Goal: Task Accomplishment & Management: Complete application form

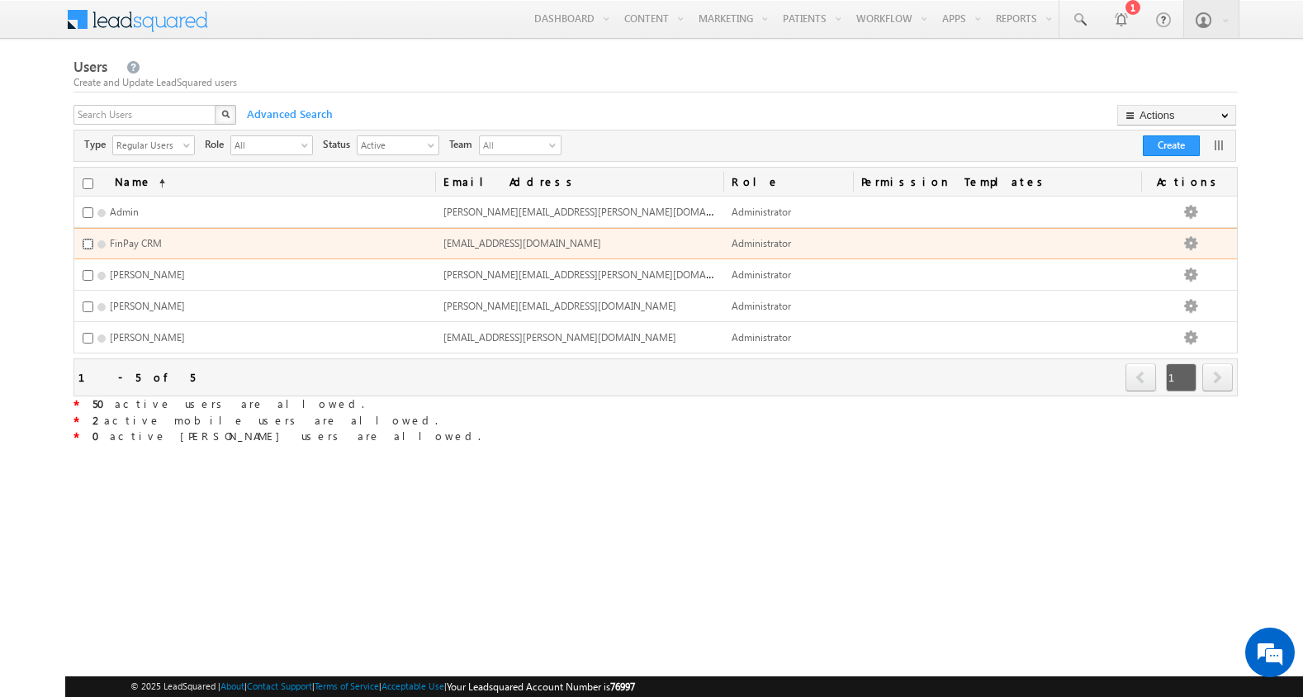
click at [86, 244] on input "checkbox" at bounding box center [88, 244] width 11 height 11
checkbox input "false"
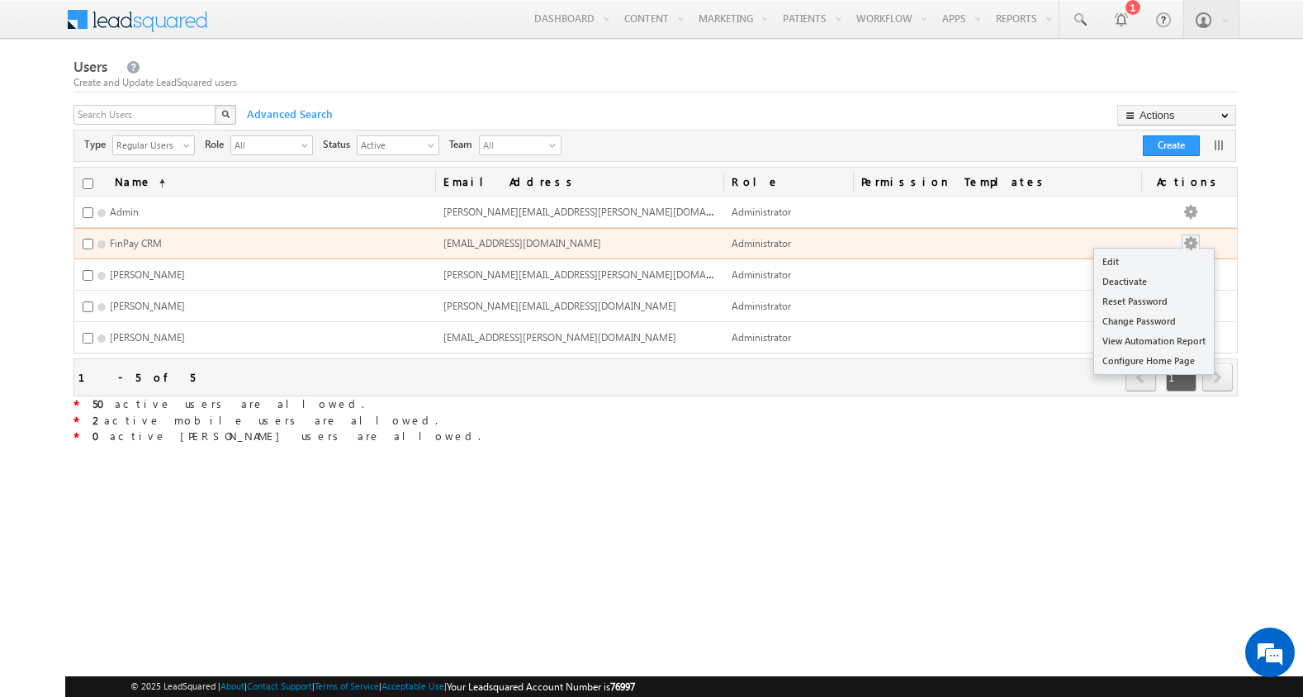
click at [1199, 241] on button "button" at bounding box center [1191, 243] width 17 height 17
click at [1146, 264] on link "Edit" at bounding box center [1154, 262] width 120 height 20
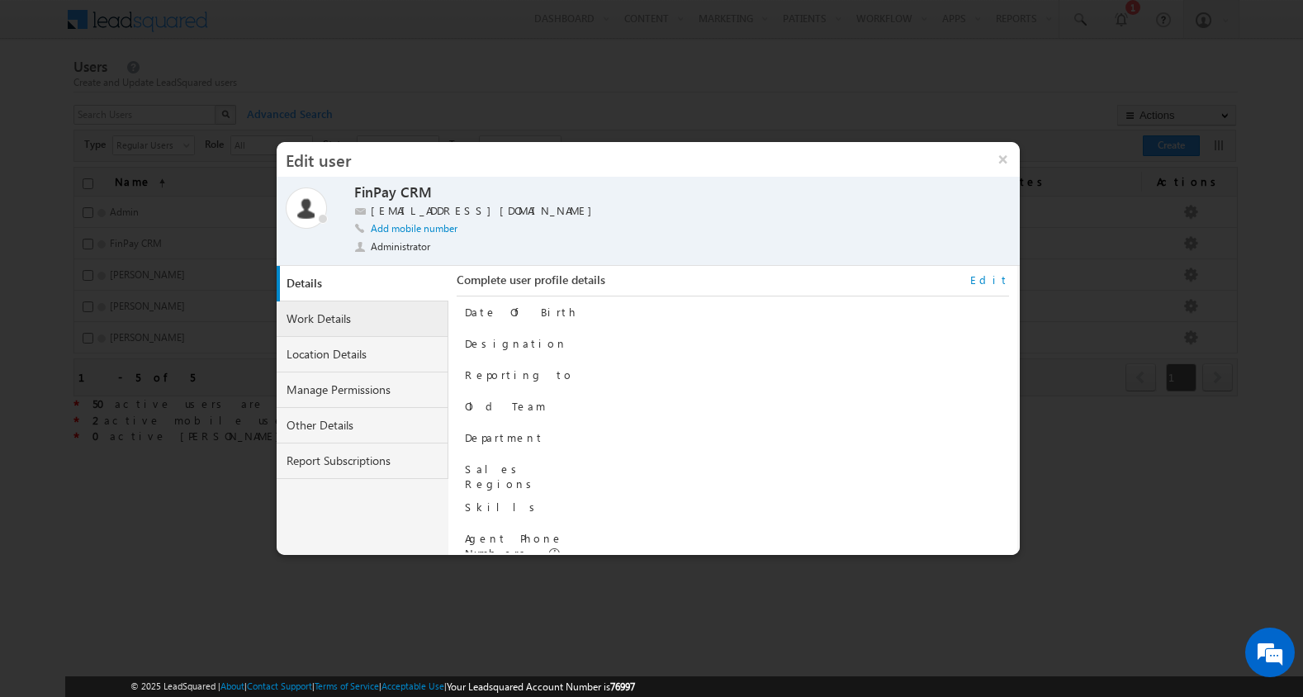
click at [368, 320] on link "Work Details" at bounding box center [363, 319] width 172 height 36
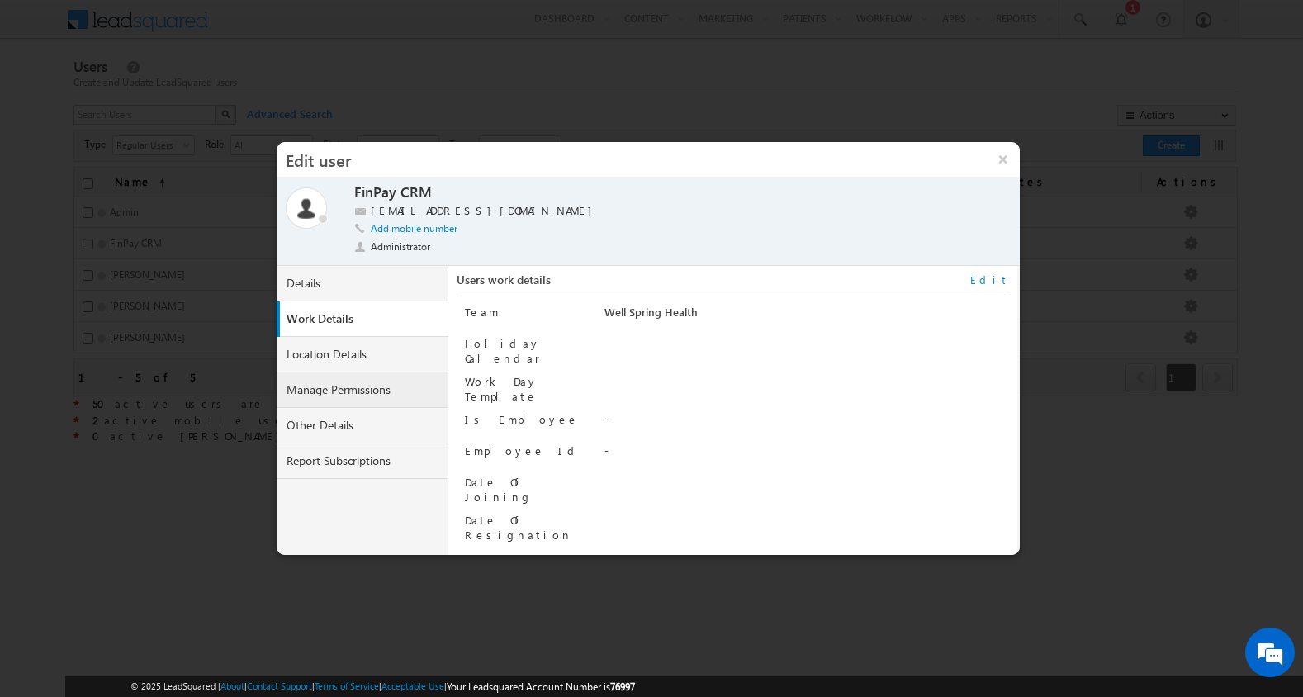
click at [389, 398] on link "Manage Permissions" at bounding box center [363, 391] width 172 height 36
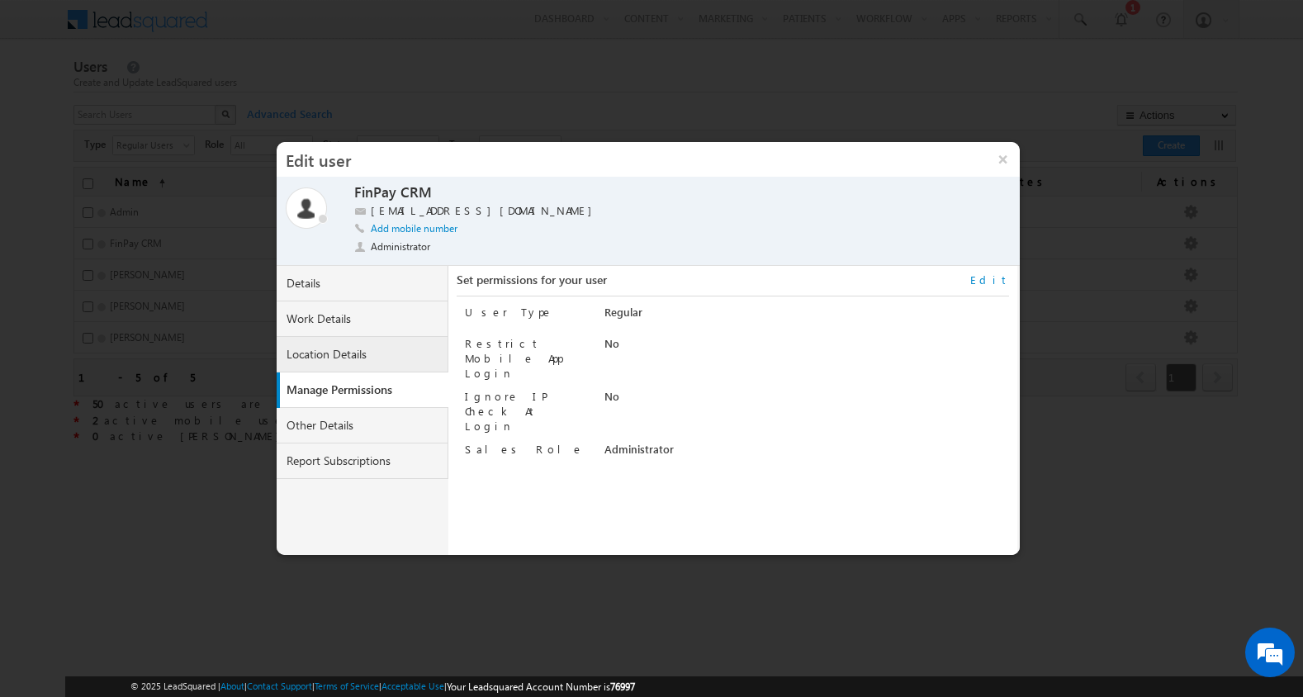
click at [381, 354] on link "Location Details" at bounding box center [363, 355] width 172 height 36
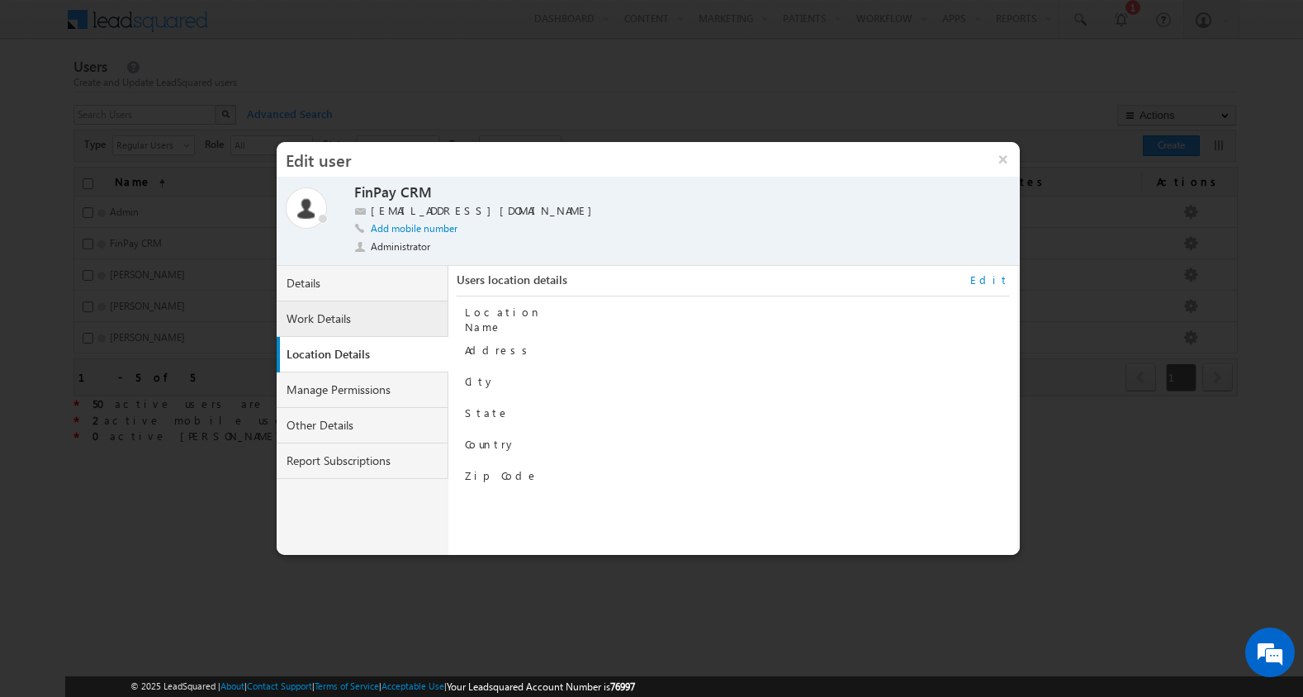
click at [381, 321] on link "Work Details" at bounding box center [363, 319] width 172 height 36
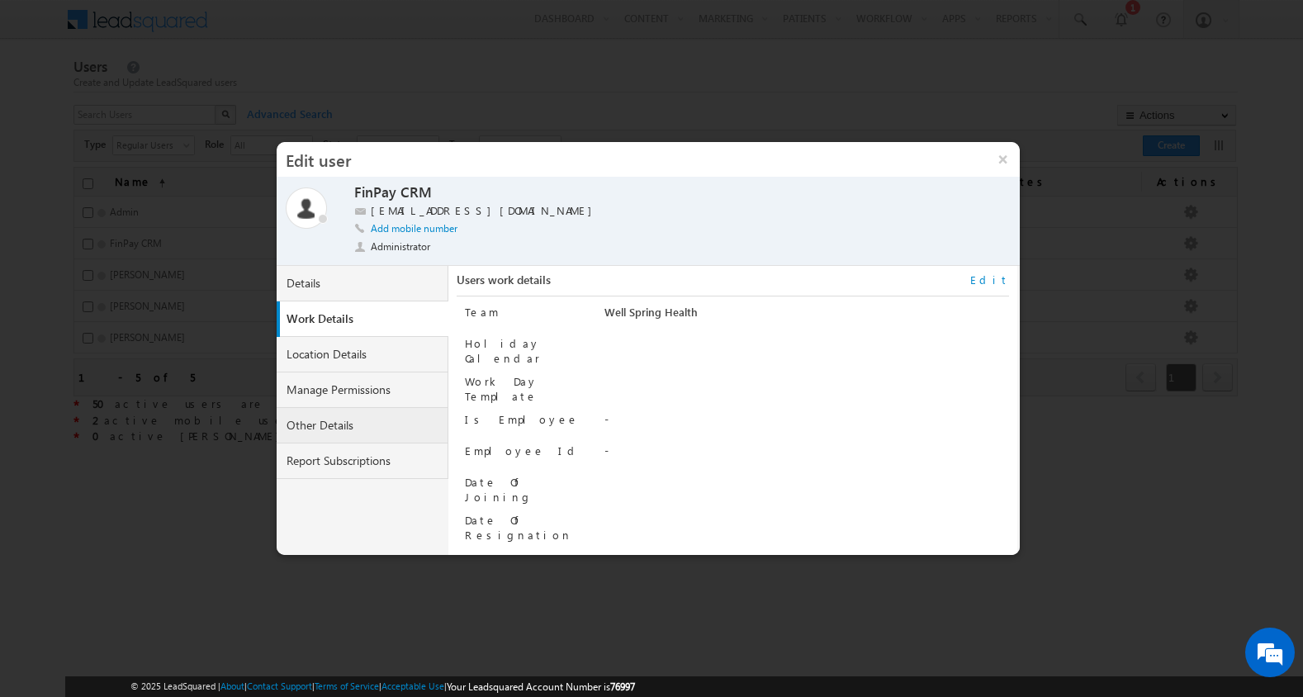
click at [352, 433] on link "Other Details" at bounding box center [363, 426] width 172 height 36
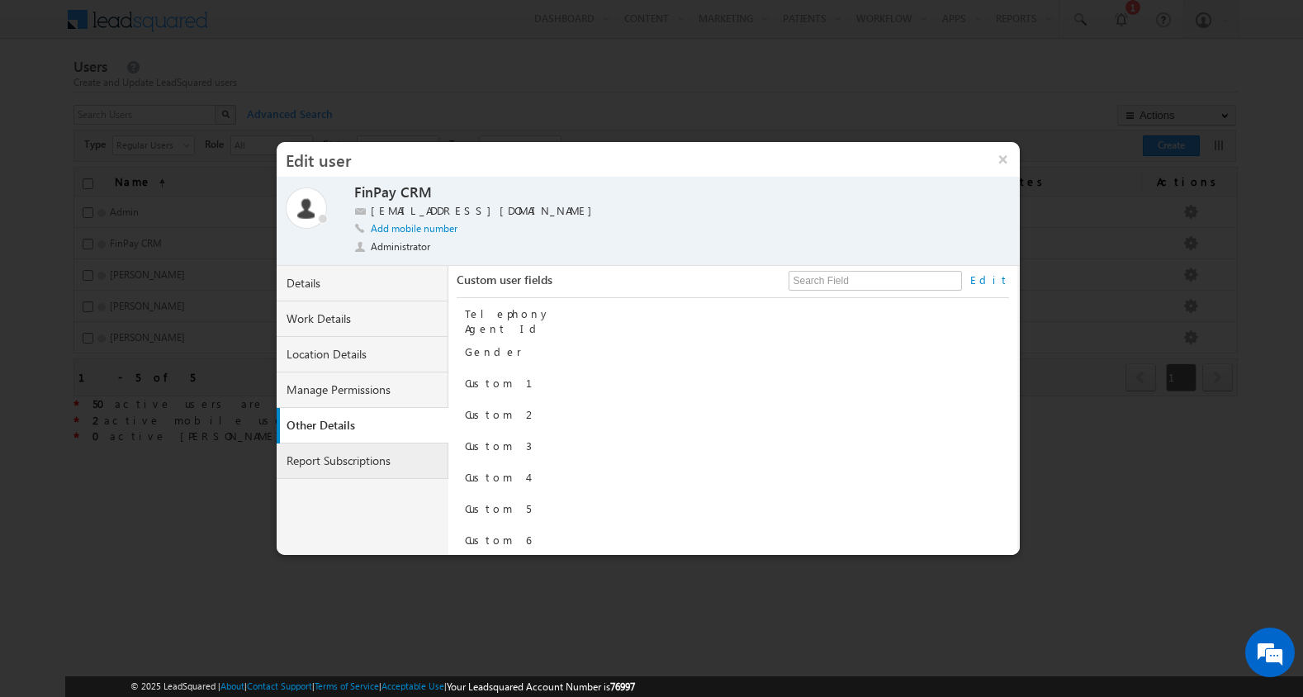
click at [350, 463] on link "Report Subscriptions" at bounding box center [363, 462] width 172 height 36
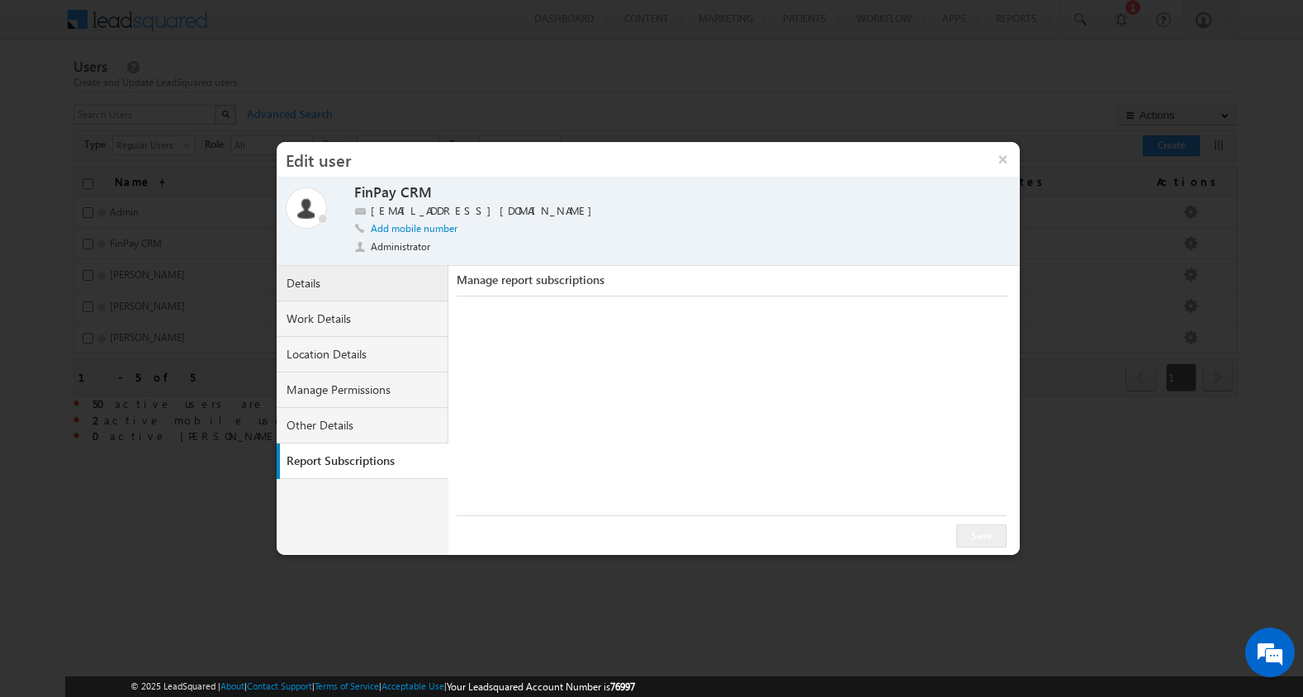
click at [362, 283] on link "Details" at bounding box center [363, 284] width 172 height 36
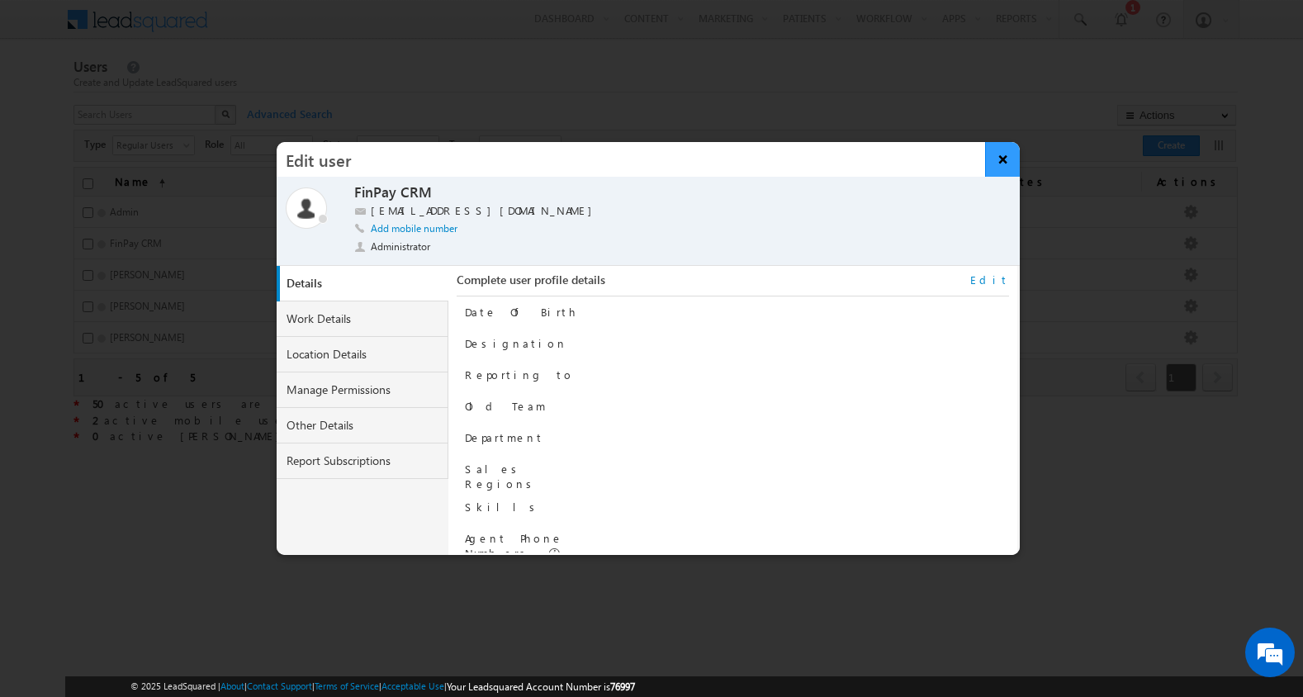
click at [999, 165] on button "×" at bounding box center [1003, 159] width 36 height 35
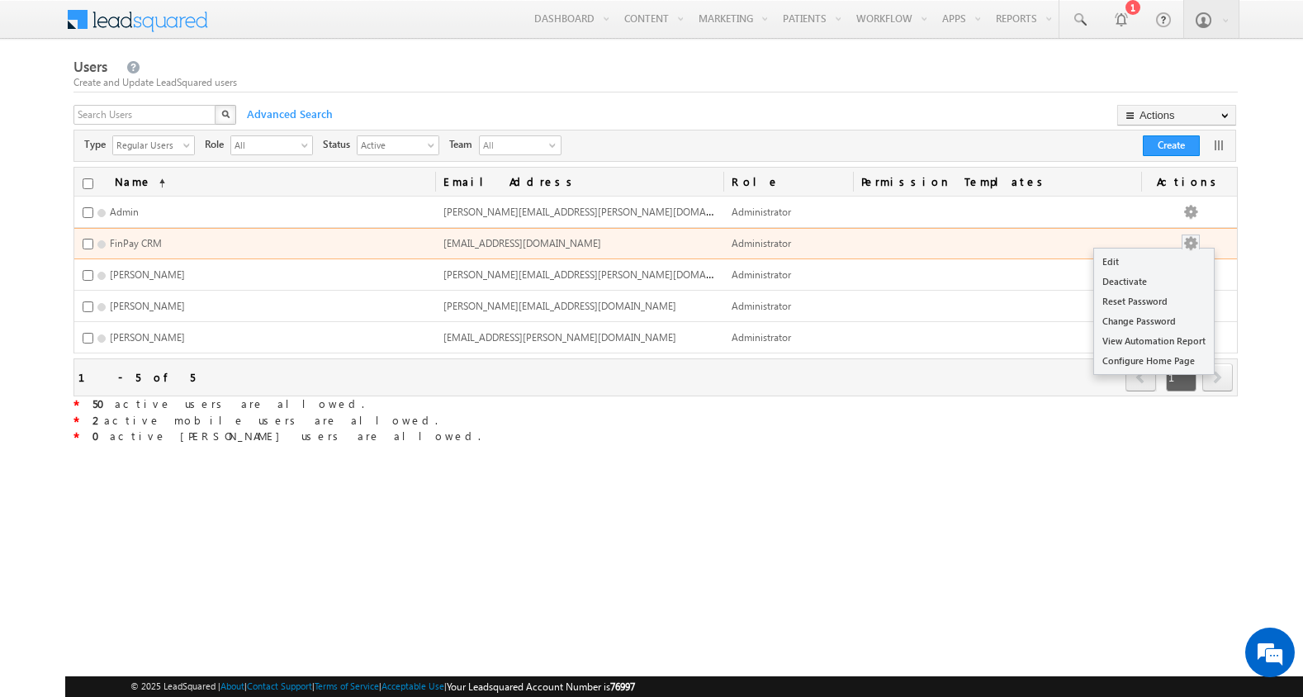
click at [1193, 241] on span at bounding box center [1191, 242] width 18 height 15
click at [1165, 304] on link "Reset Password" at bounding box center [1154, 302] width 120 height 20
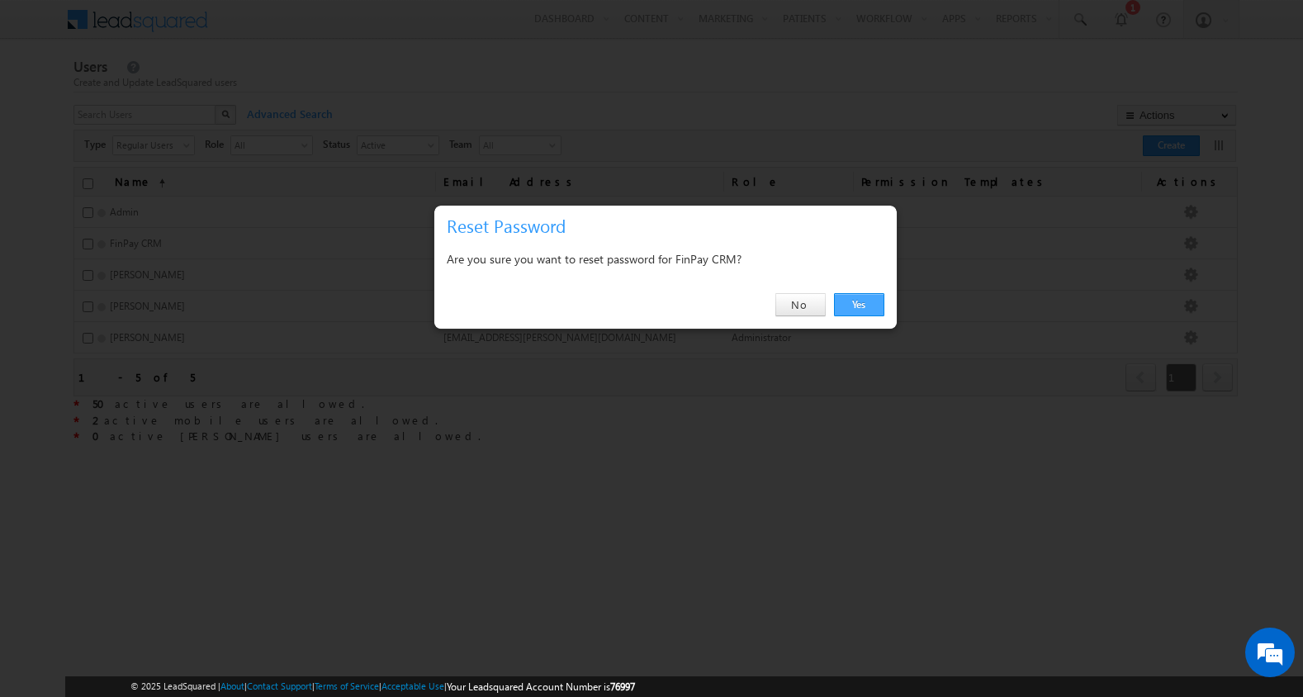
click at [855, 304] on link "Yes" at bounding box center [859, 304] width 50 height 23
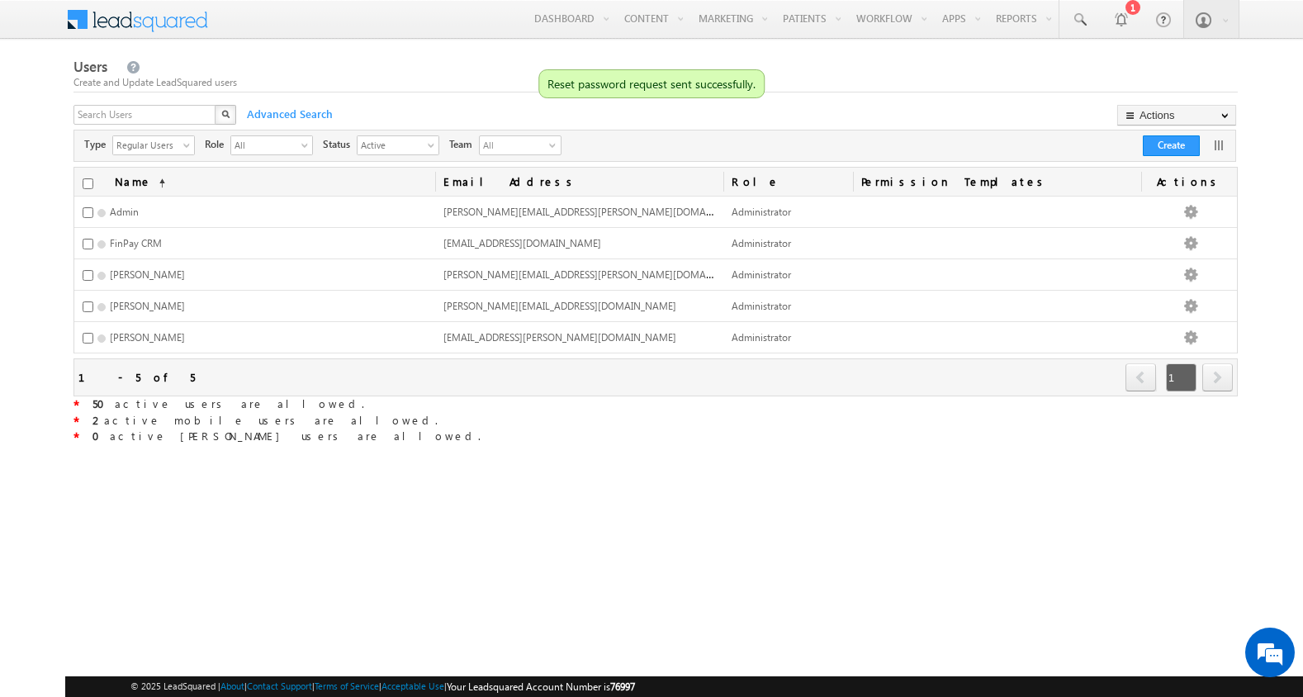
click at [130, 21] on span at bounding box center [148, 17] width 120 height 29
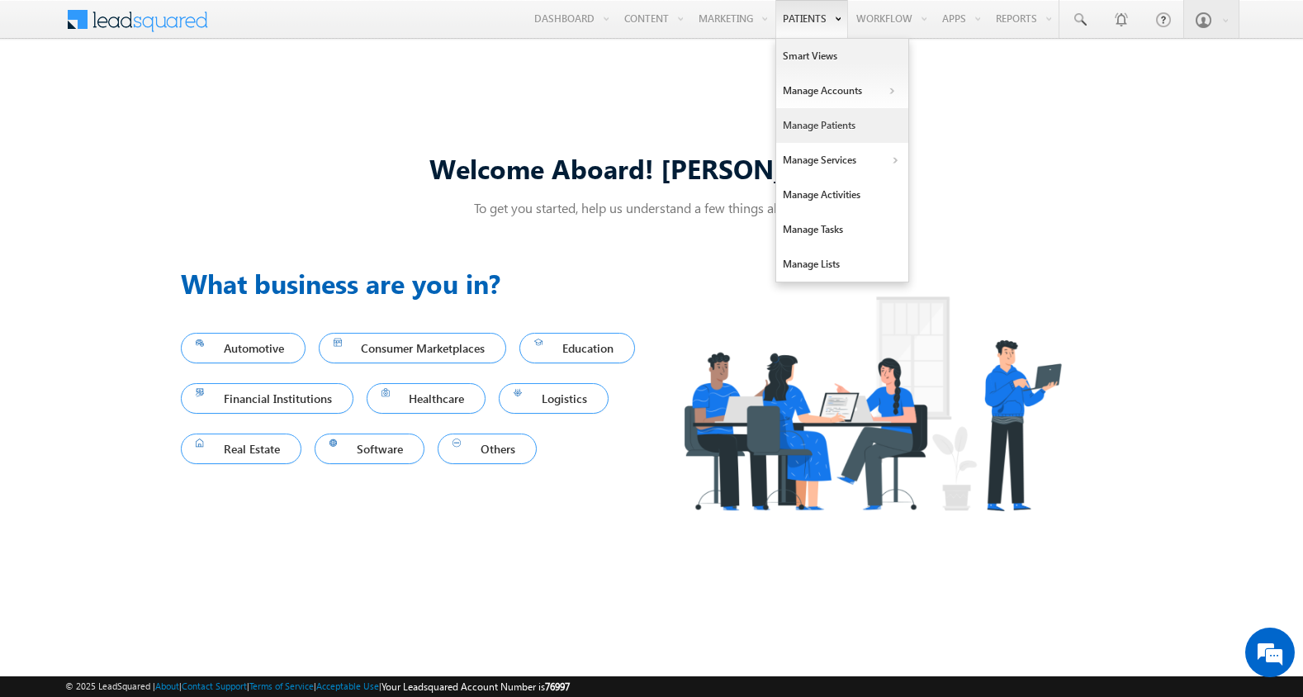
click at [805, 120] on link "Manage Patients" at bounding box center [842, 125] width 132 height 35
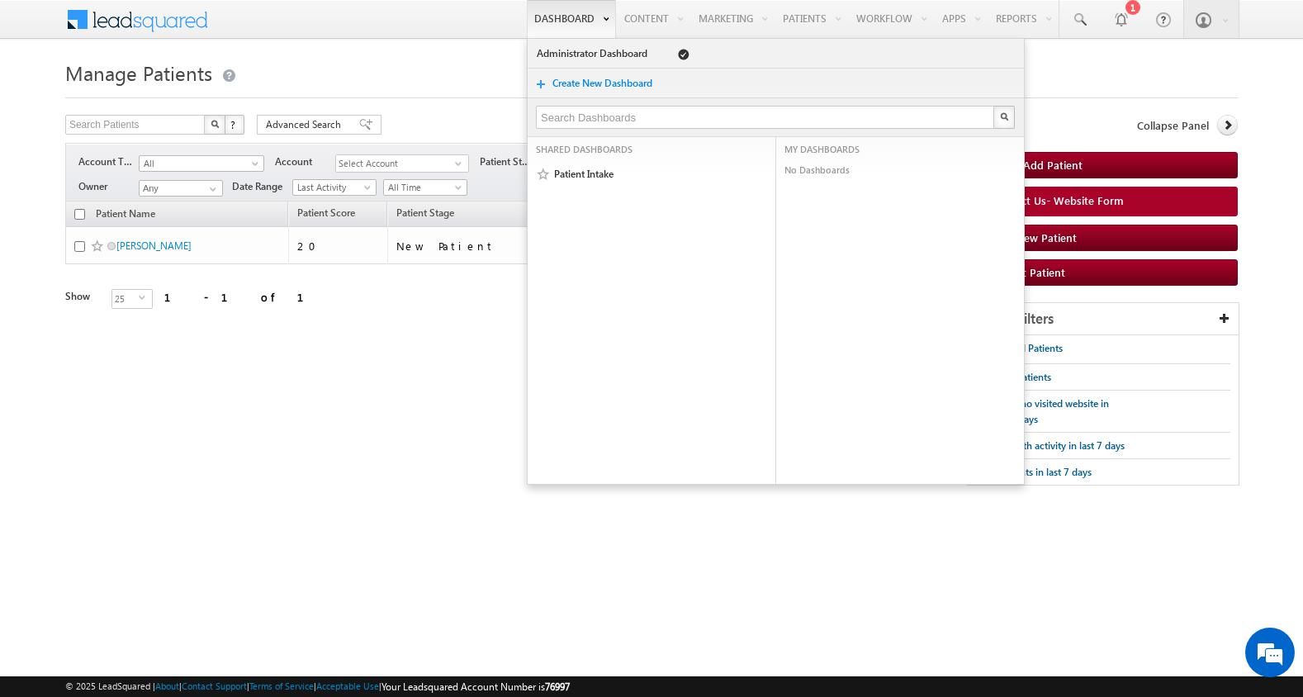
click at [557, 17] on link "Dashboard" at bounding box center [571, 19] width 89 height 38
click at [173, 12] on span at bounding box center [148, 17] width 120 height 29
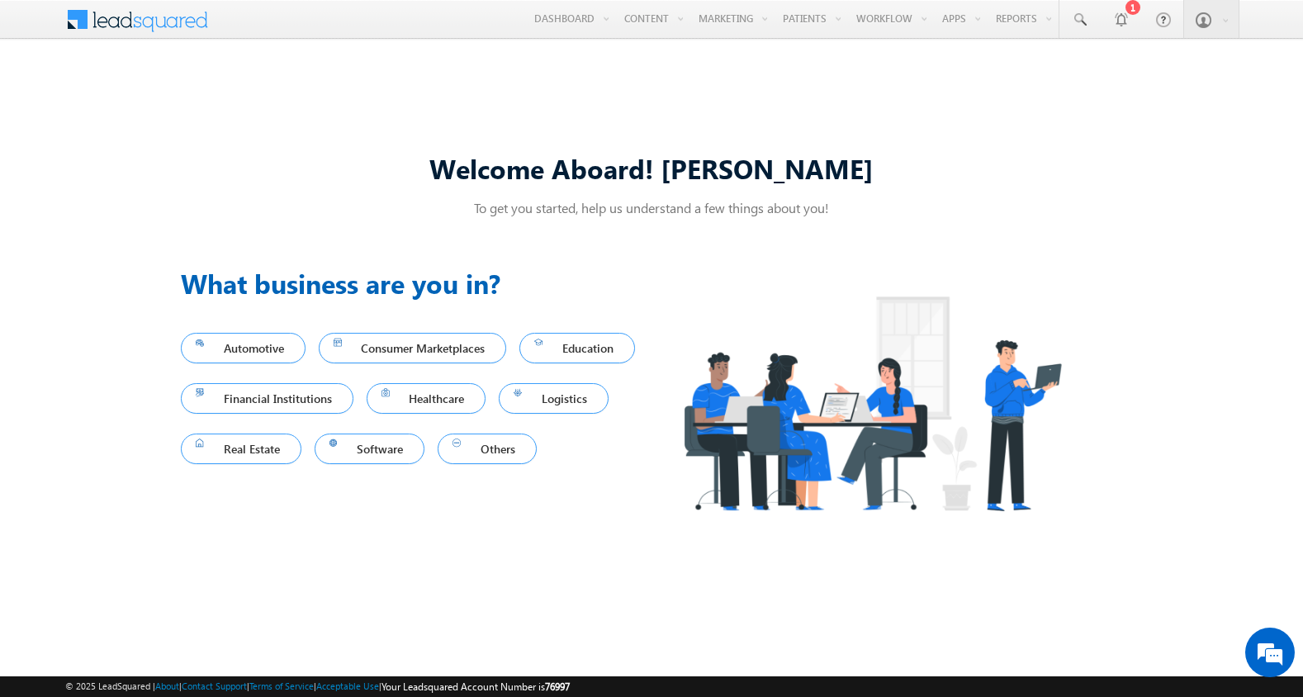
click at [623, 48] on body "Menu [PERSON_NAME] nicol ette. costa @finp [DOMAIN_NAME] t" at bounding box center [651, 348] width 1303 height 697
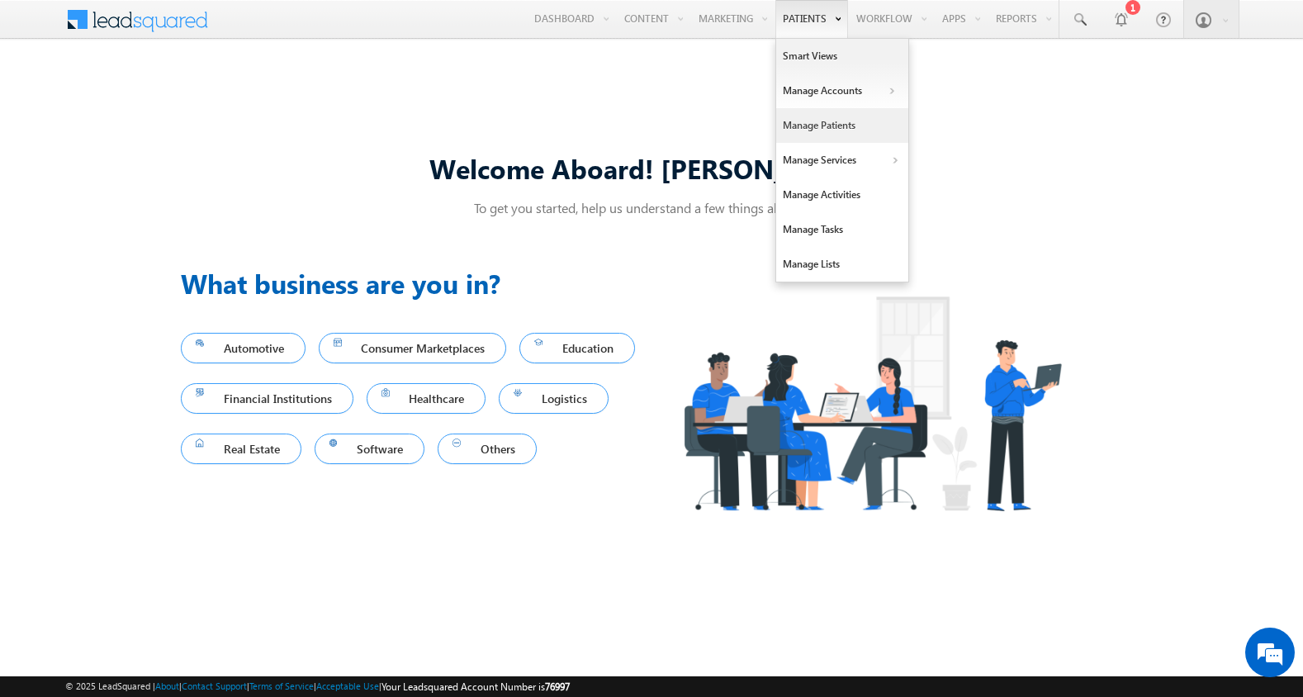
click at [841, 126] on link "Manage Patients" at bounding box center [842, 125] width 132 height 35
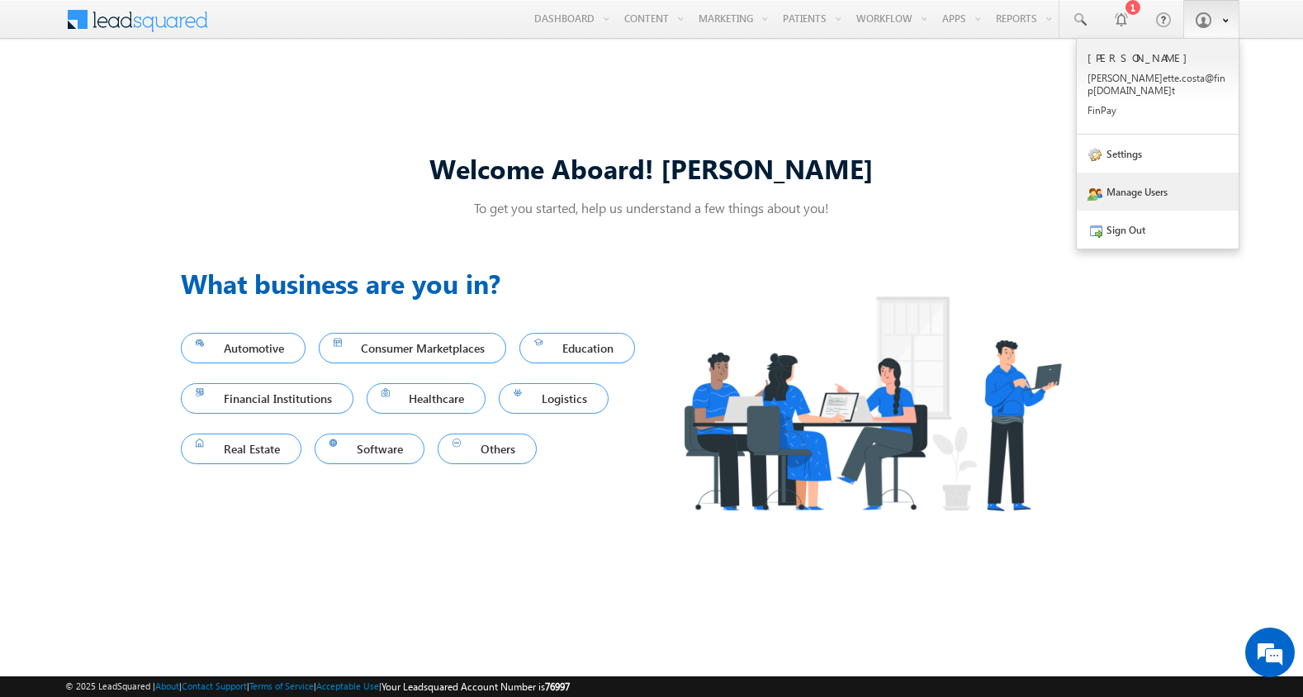
click at [1127, 182] on link "Manage Users" at bounding box center [1158, 192] width 162 height 38
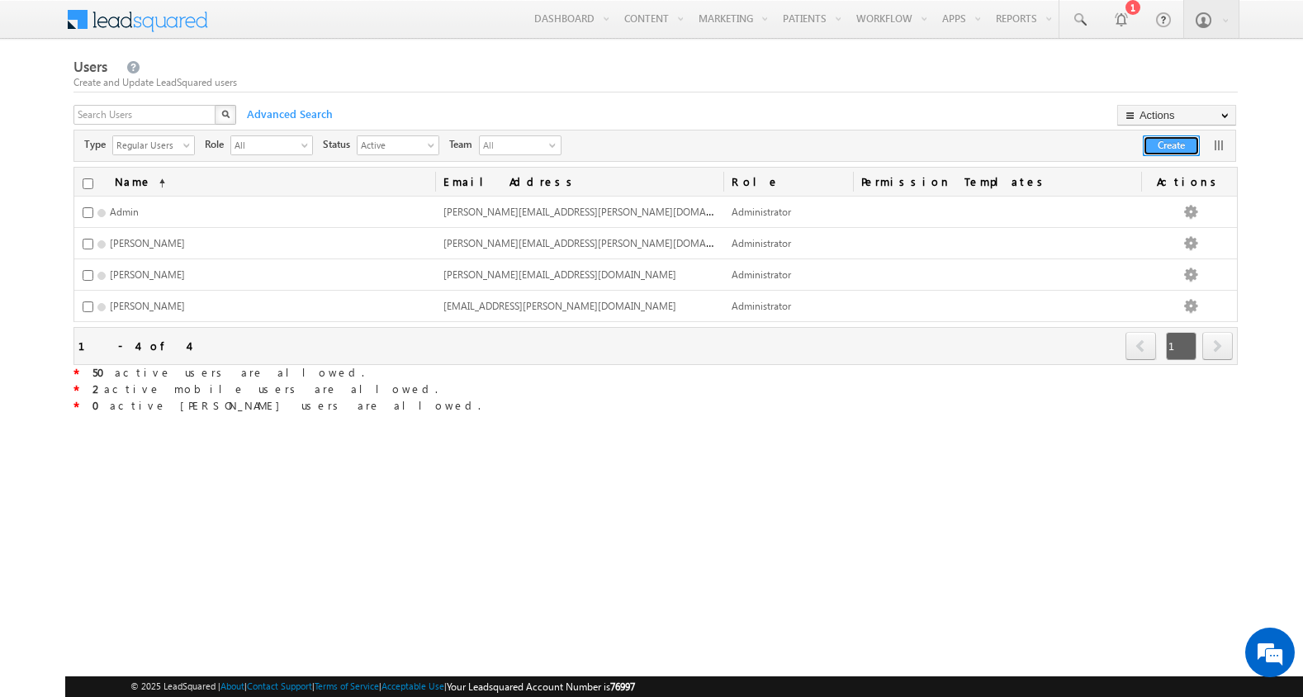
click at [1161, 146] on button "Create" at bounding box center [1171, 145] width 57 height 21
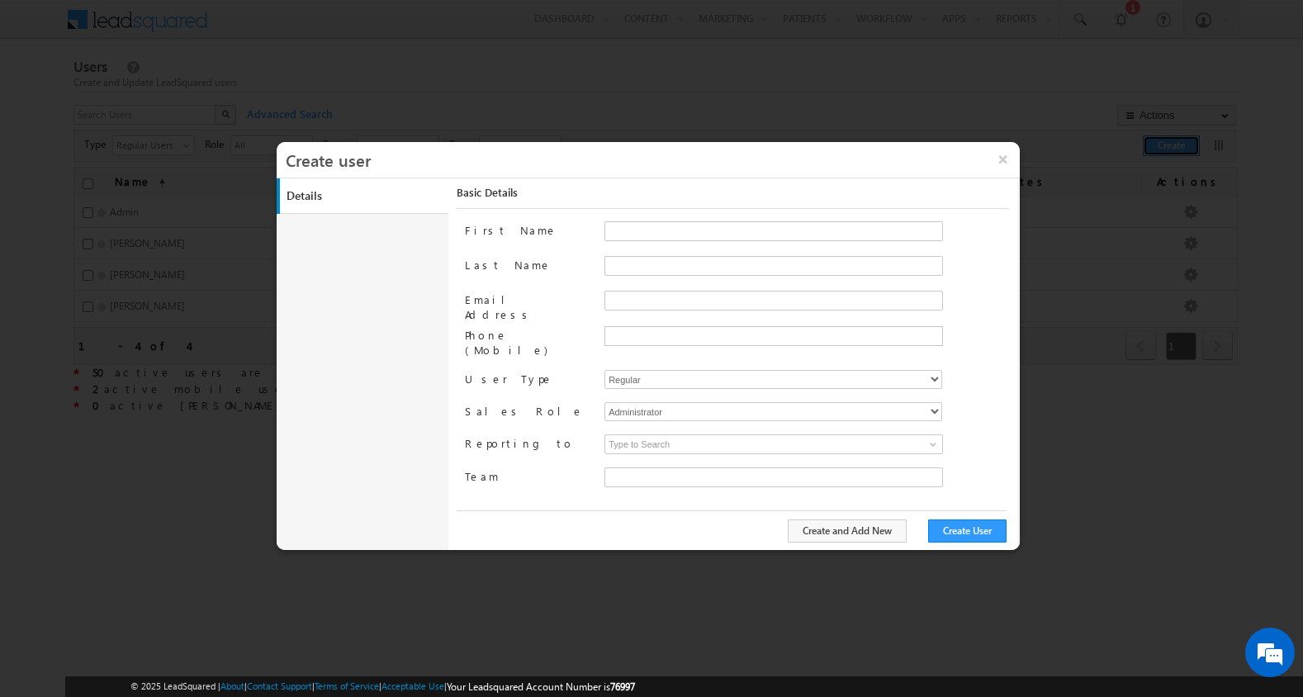
type input "bcb38f50-e211-11eb-94e4-120cab83a541"
click at [669, 225] on input "First Name" at bounding box center [774, 231] width 339 height 20
type input "FinPay"
type input "CRM"
type input "finpaycrm@FinPay.net"
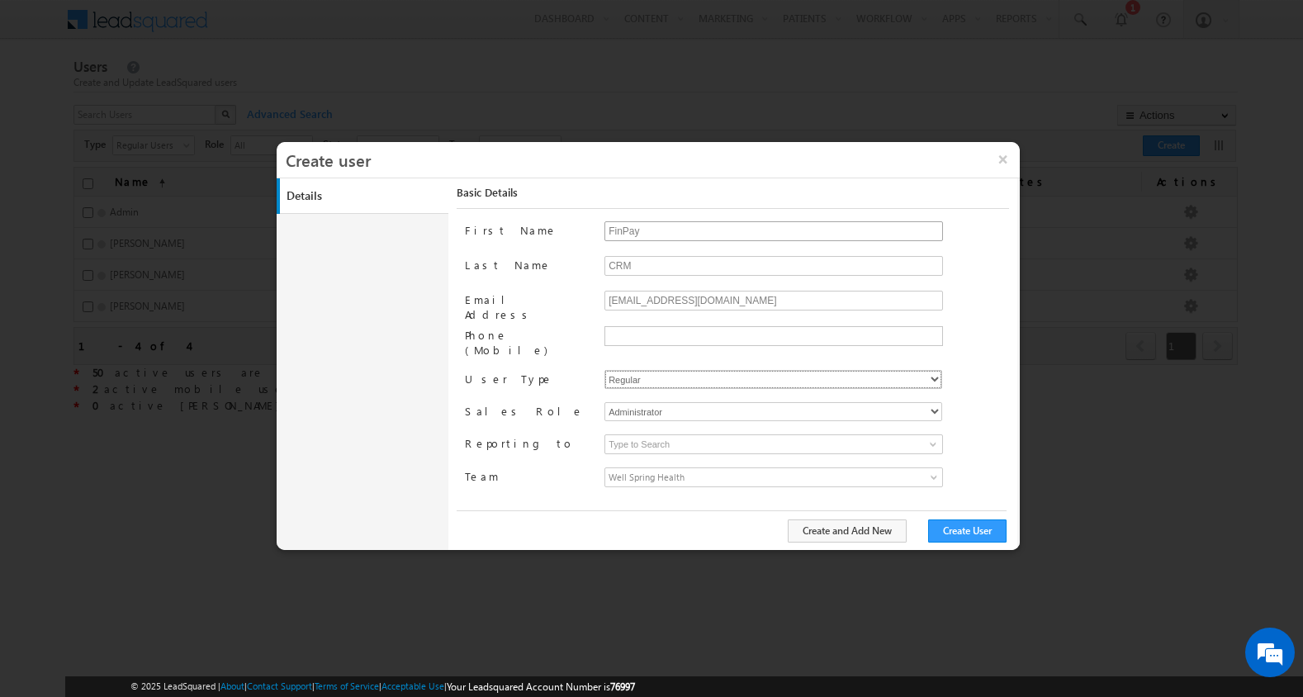
click at [605, 370] on select "Regular Mobile Marvin" at bounding box center [774, 379] width 338 height 19
click at [961, 526] on button "Create User" at bounding box center [967, 531] width 78 height 23
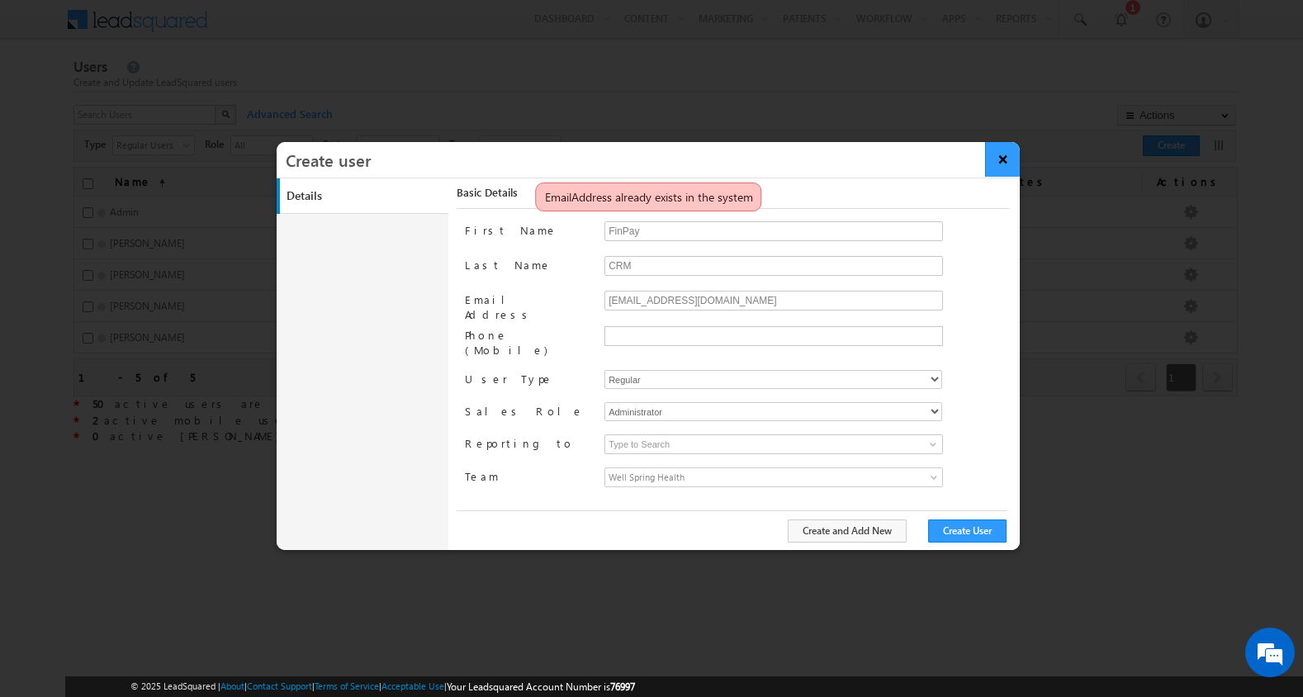
click at [999, 167] on button "×" at bounding box center [1003, 159] width 36 height 35
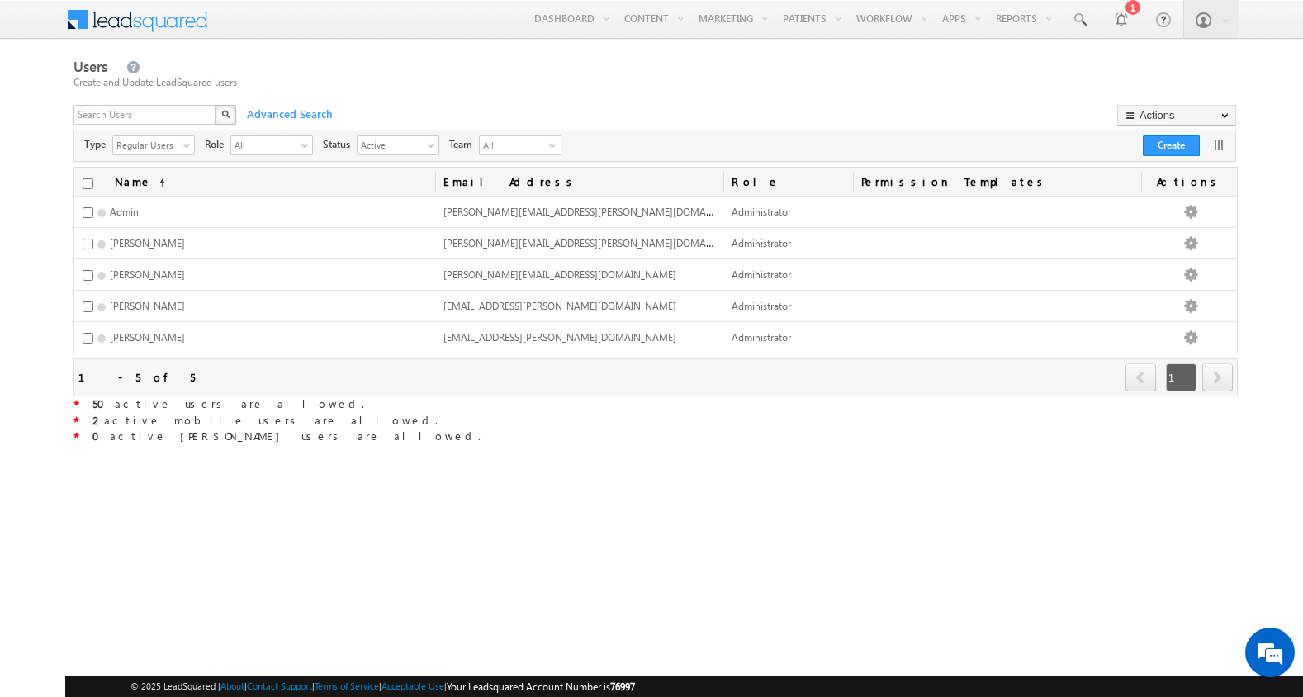
click at [681, 404] on div "* 50 active users are allowed." at bounding box center [656, 404] width 1165 height 17
click at [1168, 141] on button "Create" at bounding box center [1171, 145] width 57 height 21
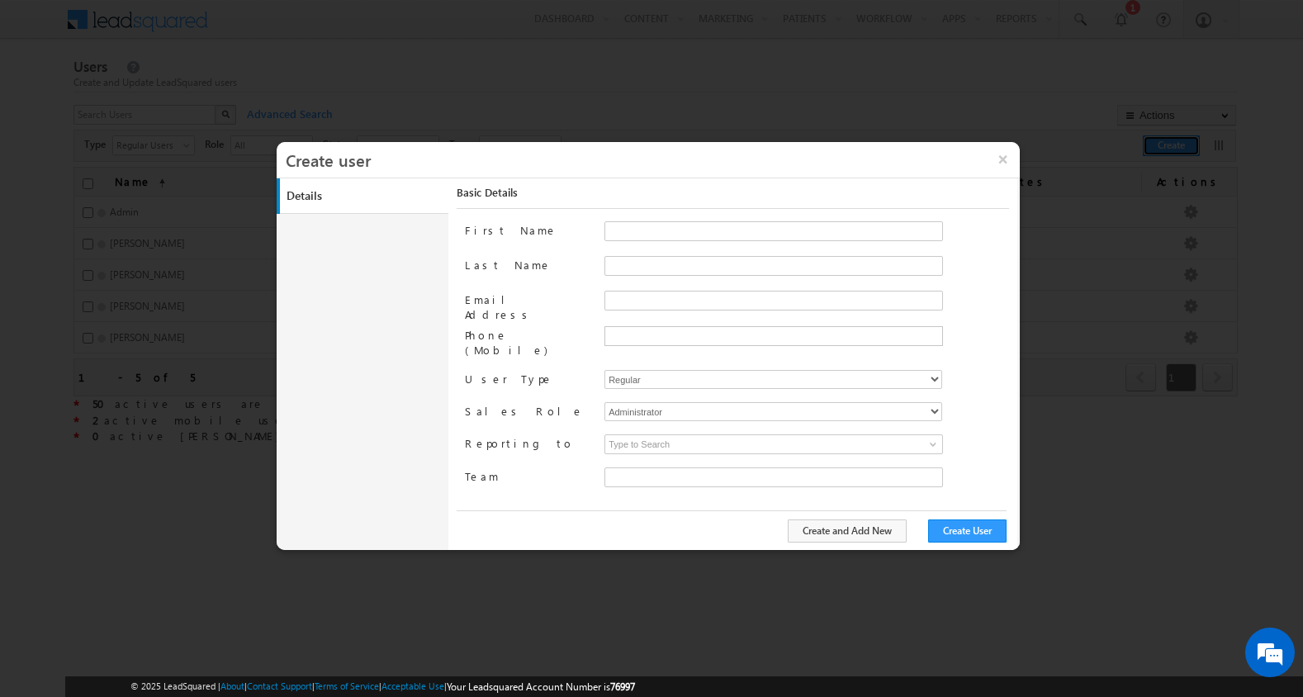
type input "bcb38f50-e211-11eb-94e4-120cab83a541"
click at [679, 238] on input "First Name" at bounding box center [774, 231] width 339 height 20
type input "FinPay"
type input "CRM"
type input "F"
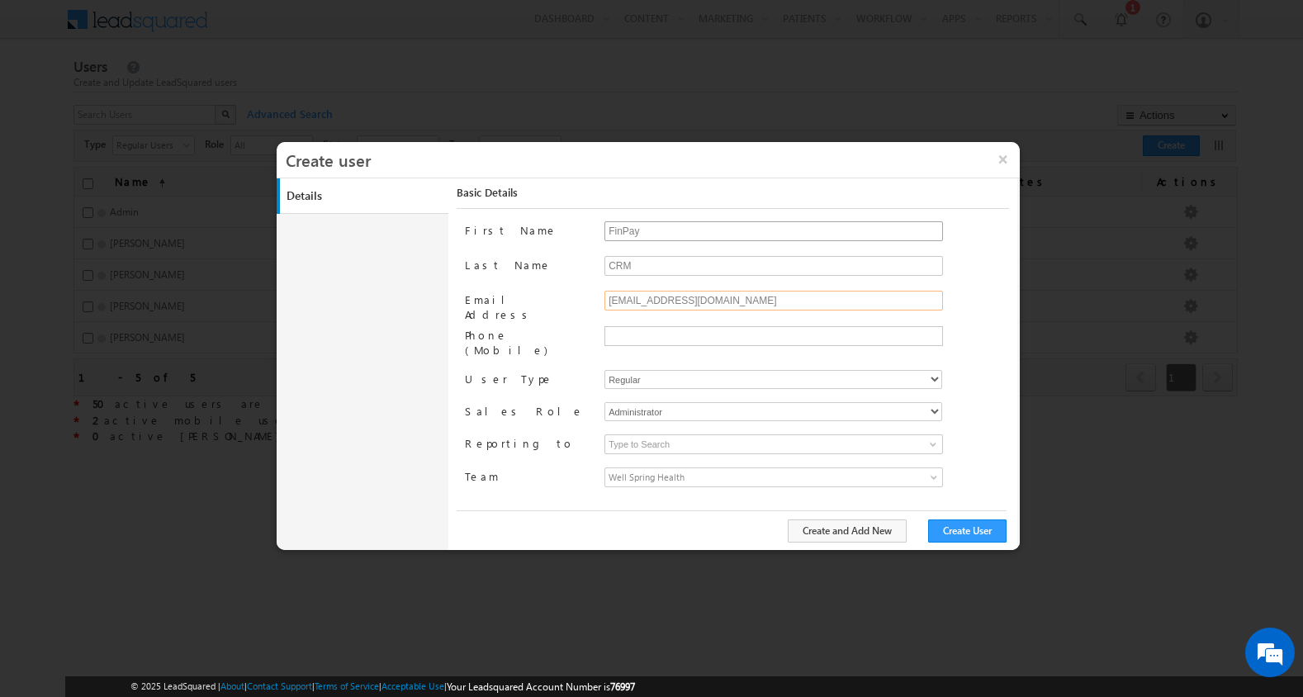
type input "[EMAIL_ADDRESS][DOMAIN_NAME]"
click at [928, 402] on select "Administrator Marketing User Sales Manager Sales User" at bounding box center [774, 411] width 338 height 19
click at [960, 536] on button "Create User" at bounding box center [967, 531] width 78 height 23
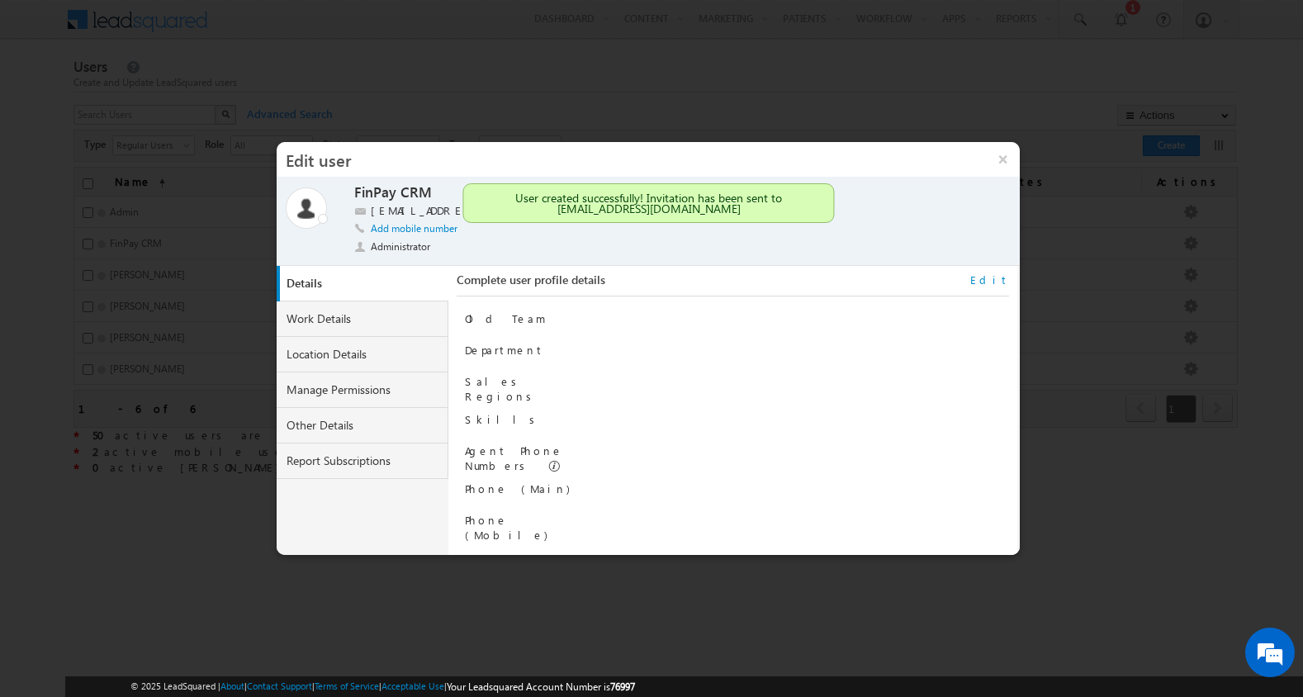
scroll to position [167, 0]
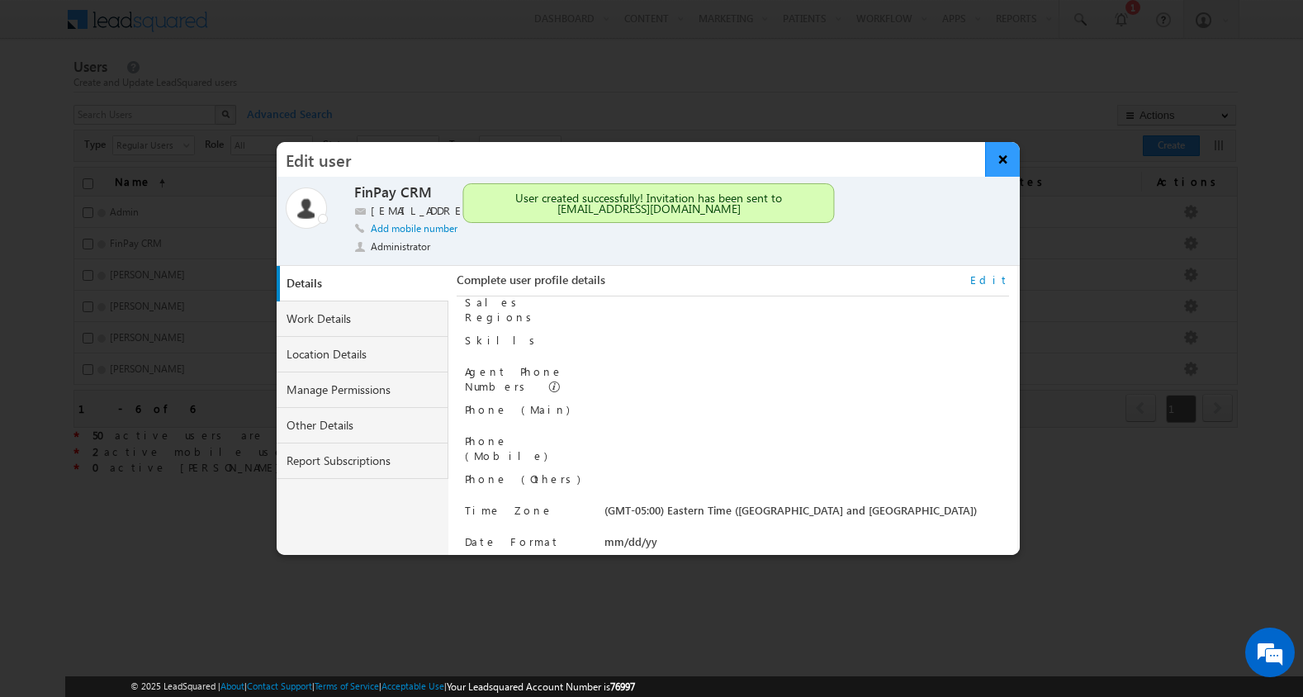
click at [1003, 166] on button "×" at bounding box center [1003, 159] width 36 height 35
